Goal: Information Seeking & Learning: Find specific fact

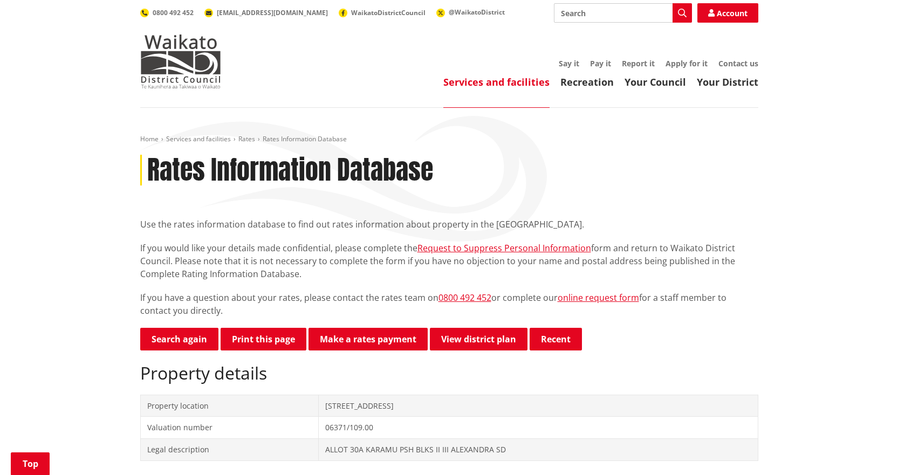
scroll to position [270, 0]
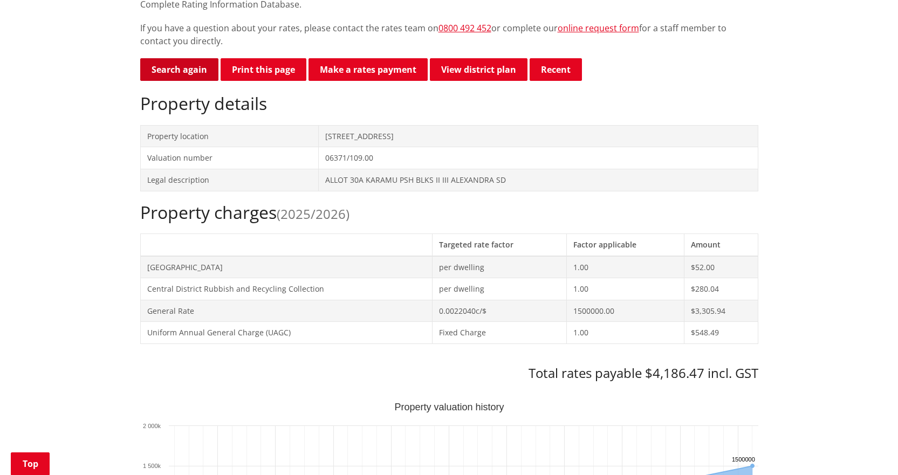
click at [175, 66] on link "Search again" at bounding box center [179, 69] width 78 height 23
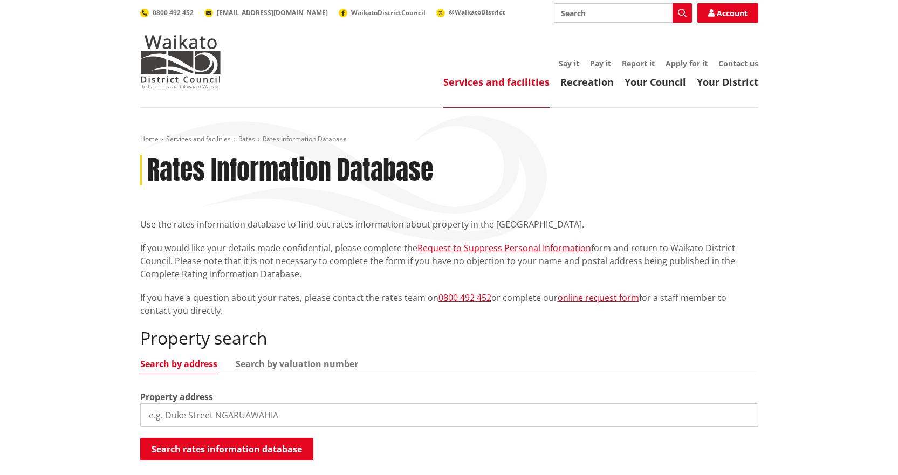
drag, startPoint x: 341, startPoint y: 415, endPoint x: 290, endPoint y: 357, distance: 76.8
click at [340, 415] on input "search" at bounding box center [449, 415] width 618 height 24
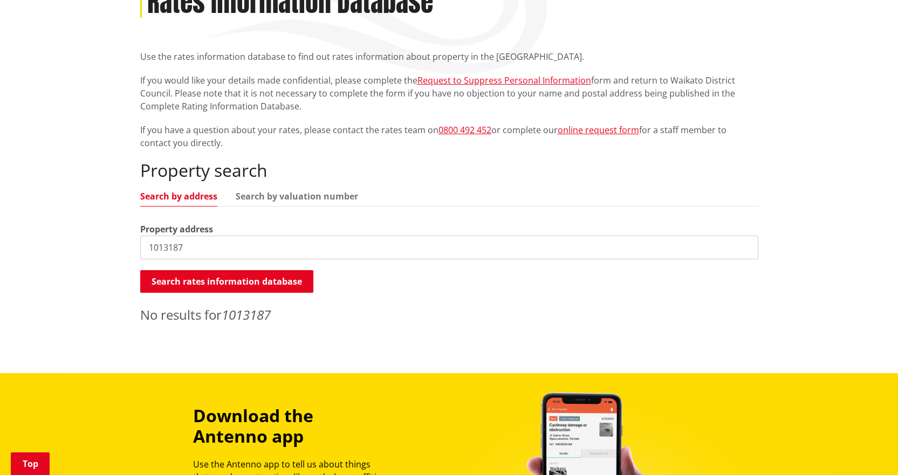
scroll to position [216, 0]
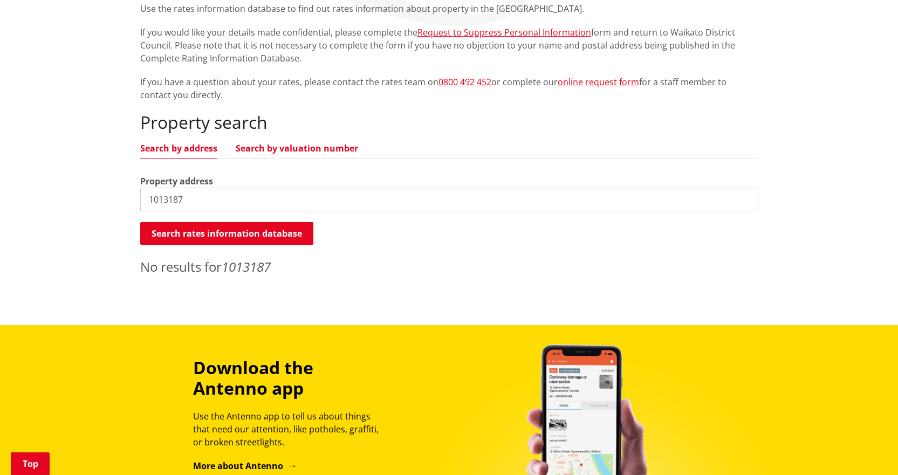
click at [265, 148] on link "Search by valuation number" at bounding box center [297, 148] width 122 height 9
click at [188, 144] on link "Search by address" at bounding box center [178, 148] width 77 height 9
drag, startPoint x: 198, startPoint y: 200, endPoint x: 31, endPoint y: 188, distance: 167.6
click at [44, 192] on div "Home Services and facilities Rates Rates Information Database Rates Information…" at bounding box center [449, 108] width 898 height 433
type input "18 totara"
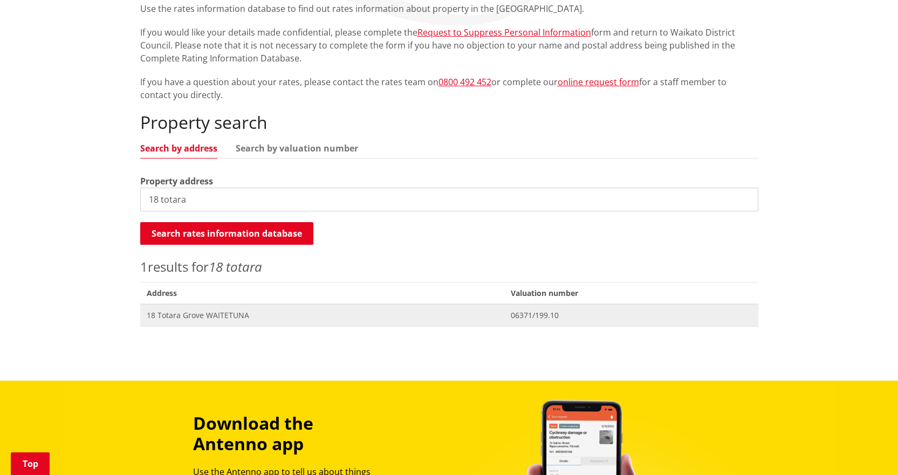
click at [196, 314] on span "18 Totara Grove WAITETUNA" at bounding box center [323, 315] width 352 height 11
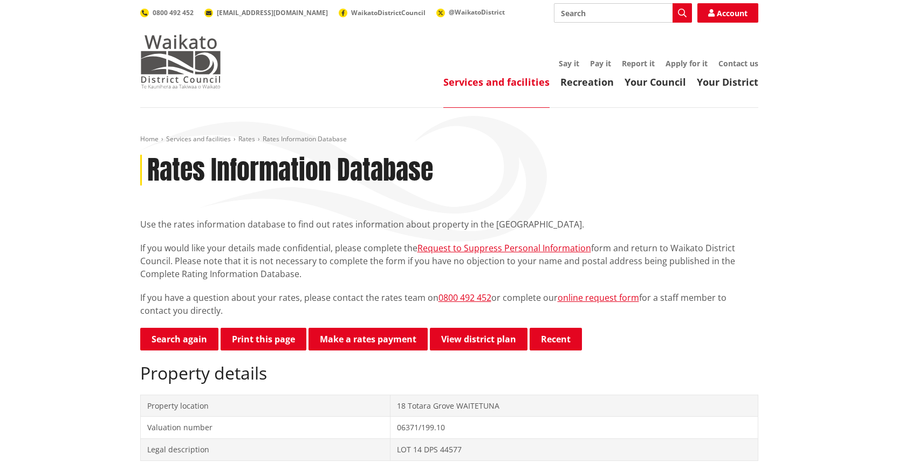
click at [192, 63] on img at bounding box center [180, 62] width 81 height 54
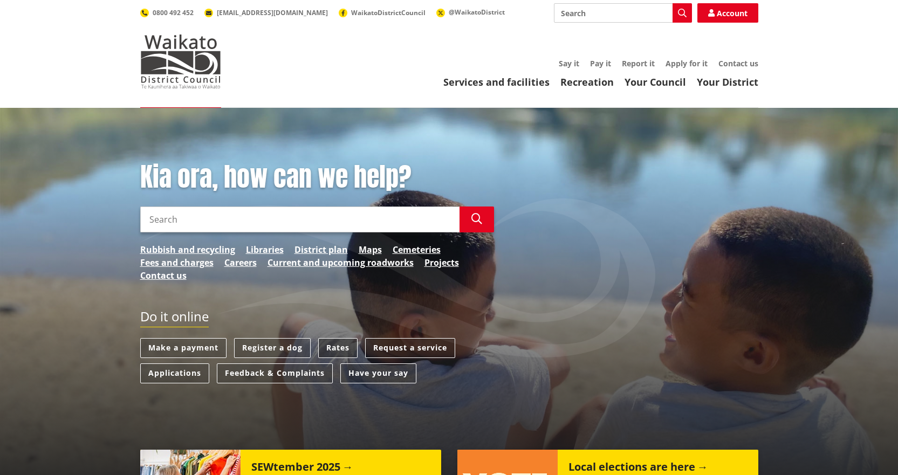
click at [341, 346] on link "Rates" at bounding box center [337, 348] width 39 height 20
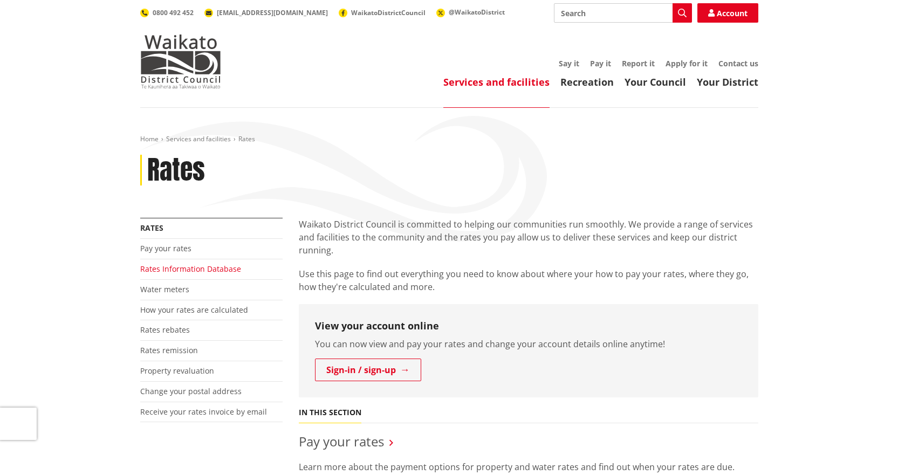
click at [173, 270] on link "Rates Information Database" at bounding box center [190, 269] width 101 height 10
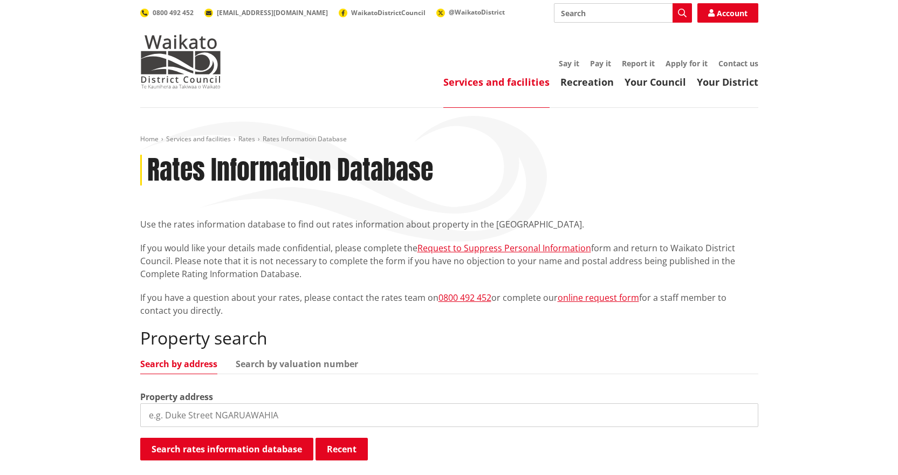
click at [283, 412] on input "search" at bounding box center [449, 415] width 618 height 24
click at [187, 47] on img at bounding box center [180, 62] width 81 height 54
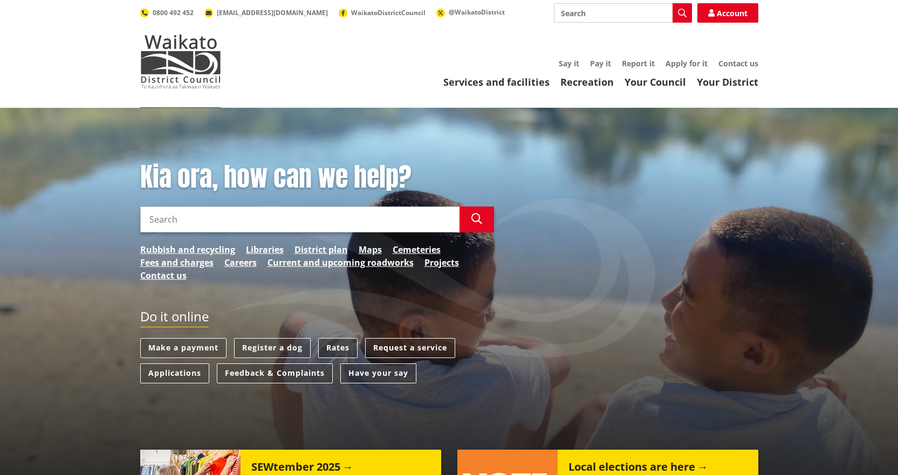
click at [342, 351] on link "Rates" at bounding box center [337, 348] width 39 height 20
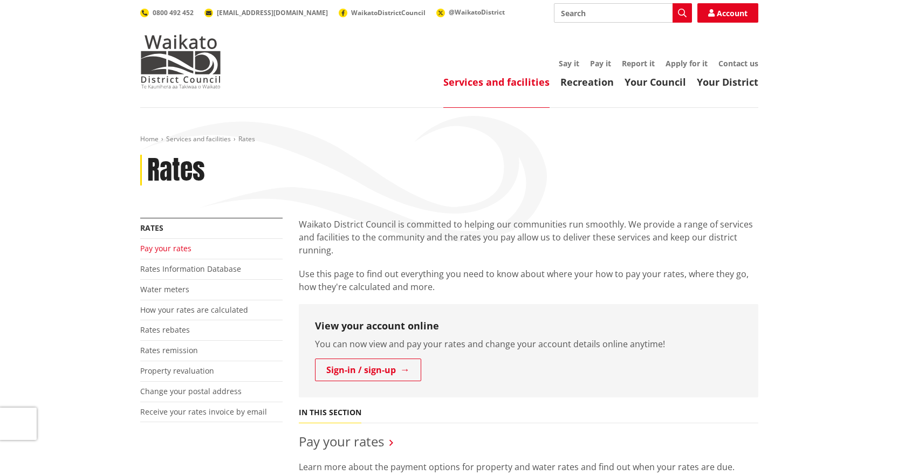
click at [164, 247] on link "Pay your rates" at bounding box center [165, 248] width 51 height 10
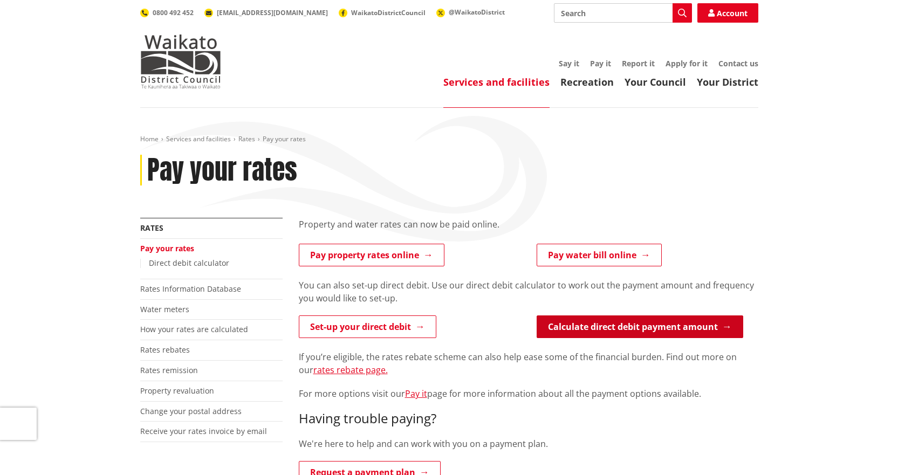
click at [603, 325] on link "Calculate direct debit payment amount" at bounding box center [639, 326] width 206 height 23
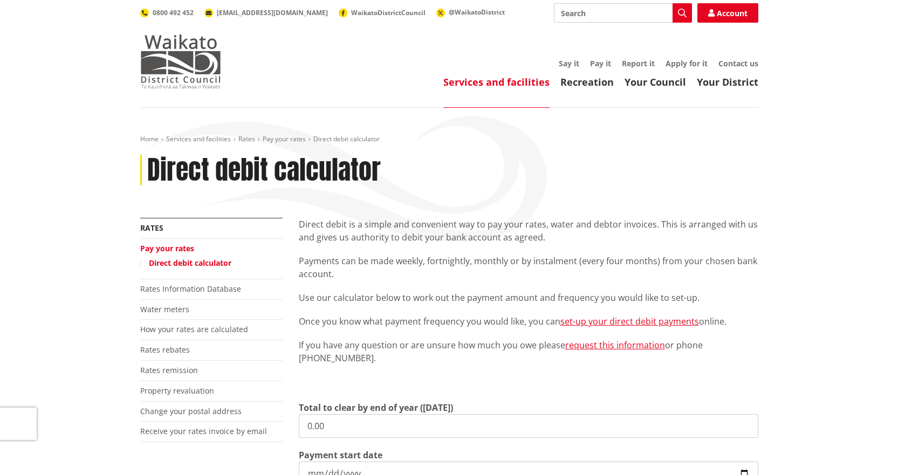
click at [157, 64] on img at bounding box center [180, 62] width 81 height 54
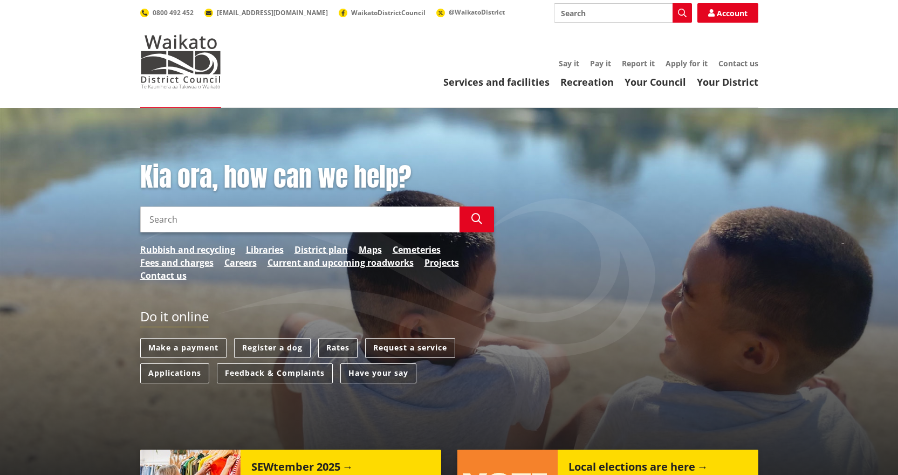
click at [347, 347] on link "Rates" at bounding box center [337, 348] width 39 height 20
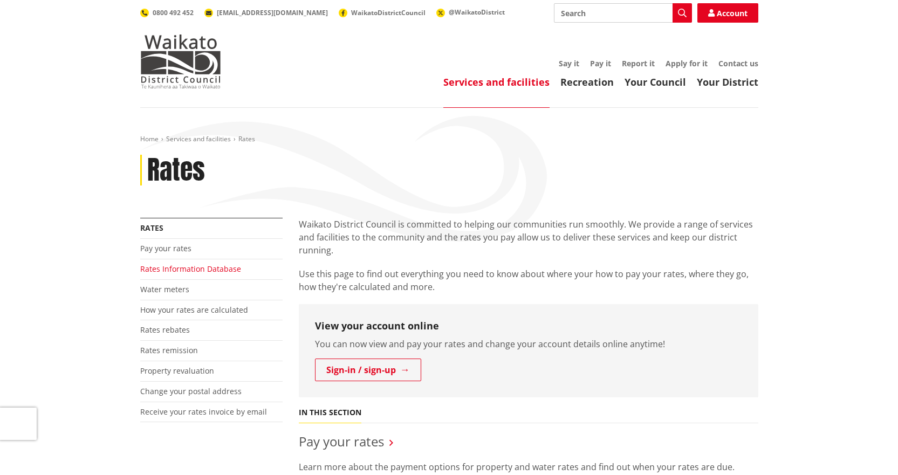
click at [189, 271] on link "Rates Information Database" at bounding box center [190, 269] width 101 height 10
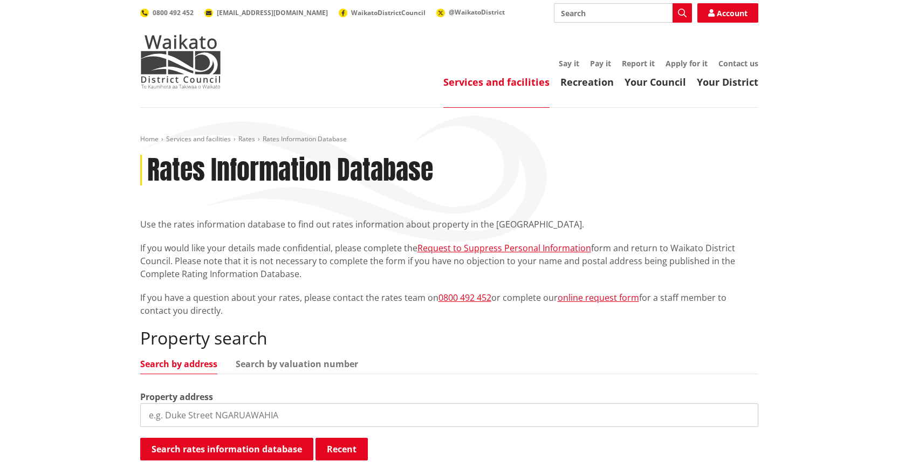
click at [216, 420] on input "search" at bounding box center [449, 415] width 618 height 24
type input "1"
click at [154, 68] on img at bounding box center [180, 62] width 81 height 54
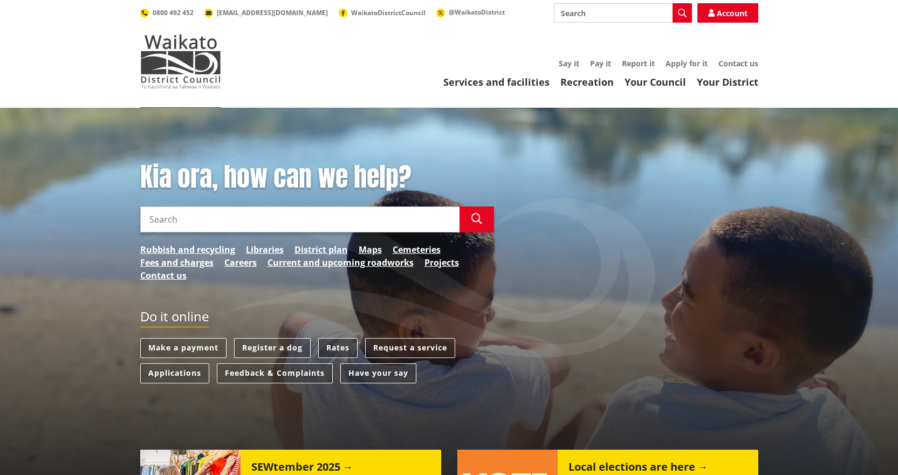
click at [338, 346] on link "Rates" at bounding box center [337, 348] width 39 height 20
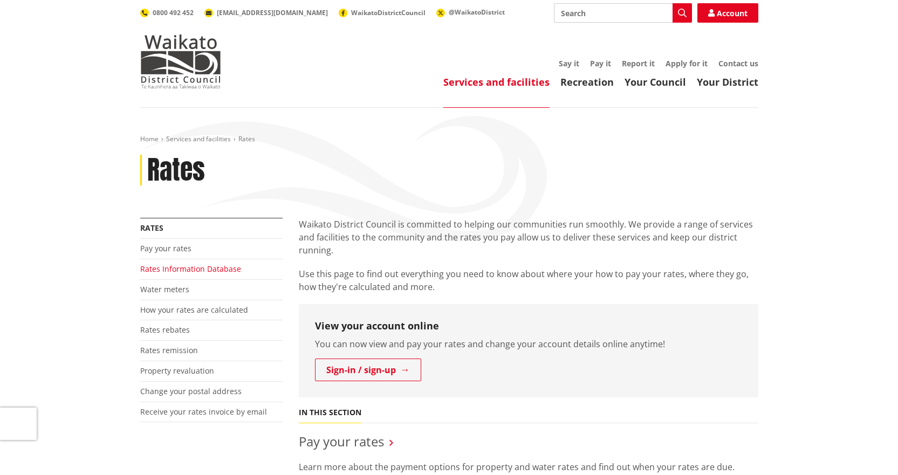
click at [180, 268] on link "Rates Information Database" at bounding box center [190, 269] width 101 height 10
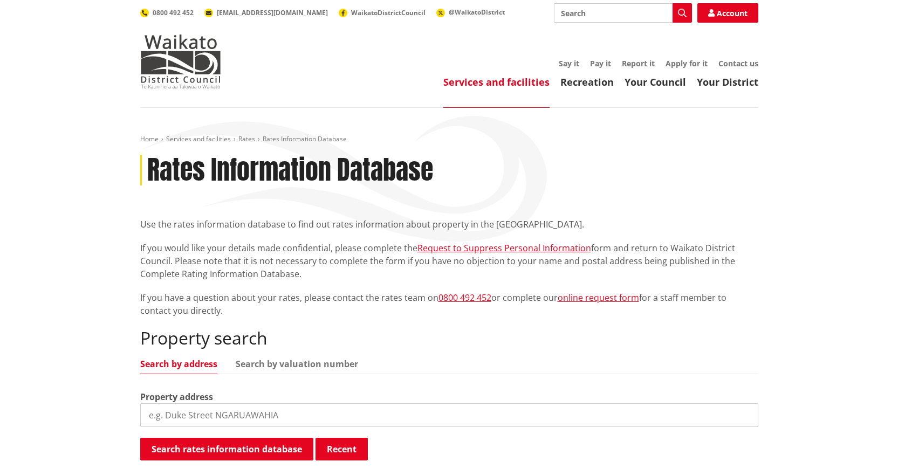
click at [187, 417] on input "search" at bounding box center [449, 415] width 618 height 24
type input "18 totara"
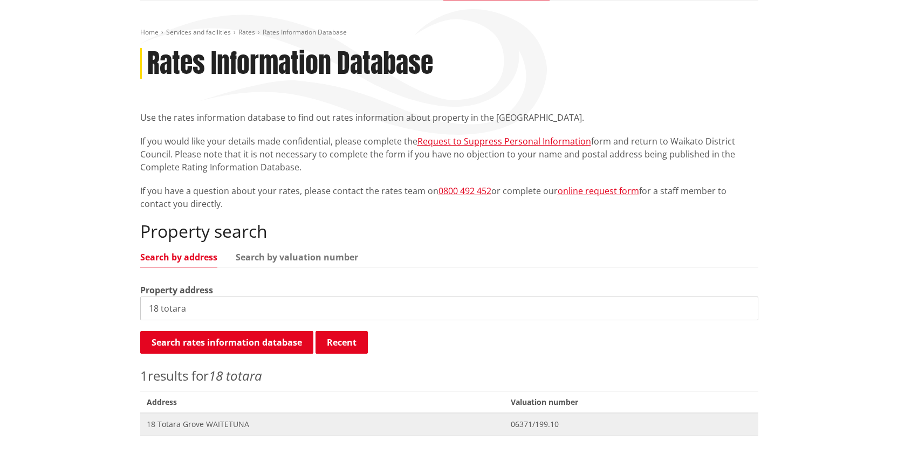
scroll to position [108, 0]
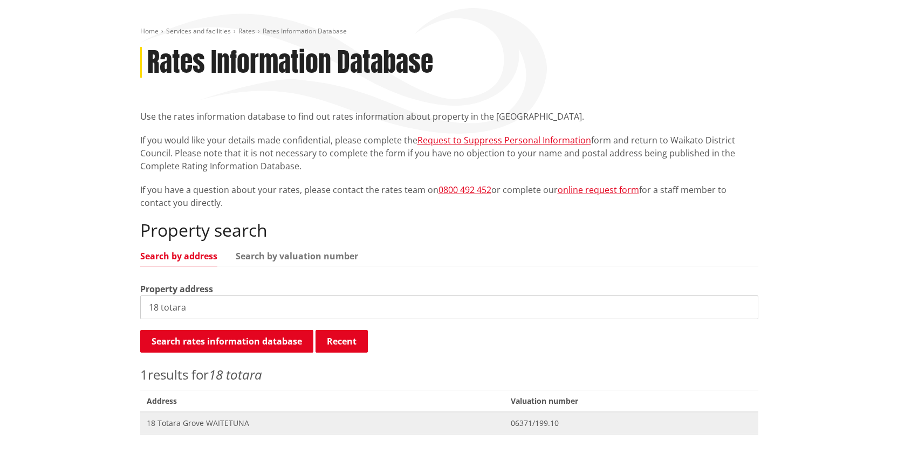
click at [192, 422] on span "18 Totara Grove WAITETUNA" at bounding box center [323, 423] width 352 height 11
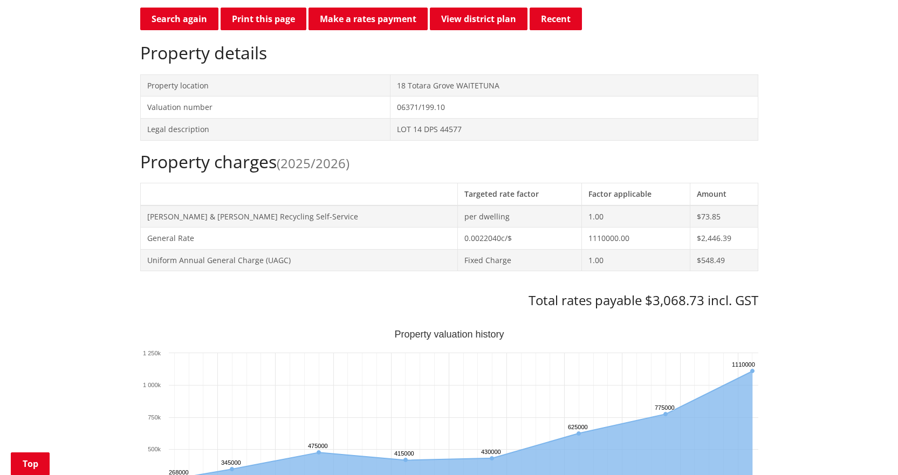
scroll to position [377, 0]
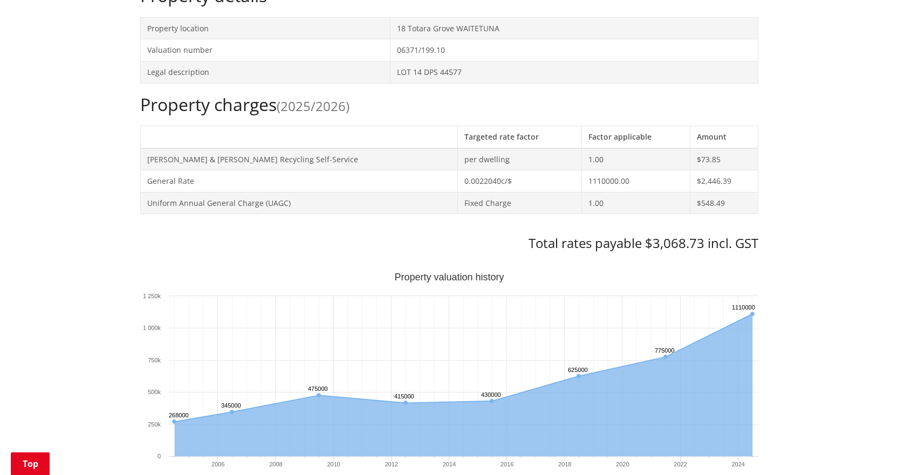
click at [84, 243] on div "Home Services and facilities Rates Rates Information Database Rates Information…" at bounding box center [449, 431] width 898 height 1402
